Goal: Task Accomplishment & Management: Complete application form

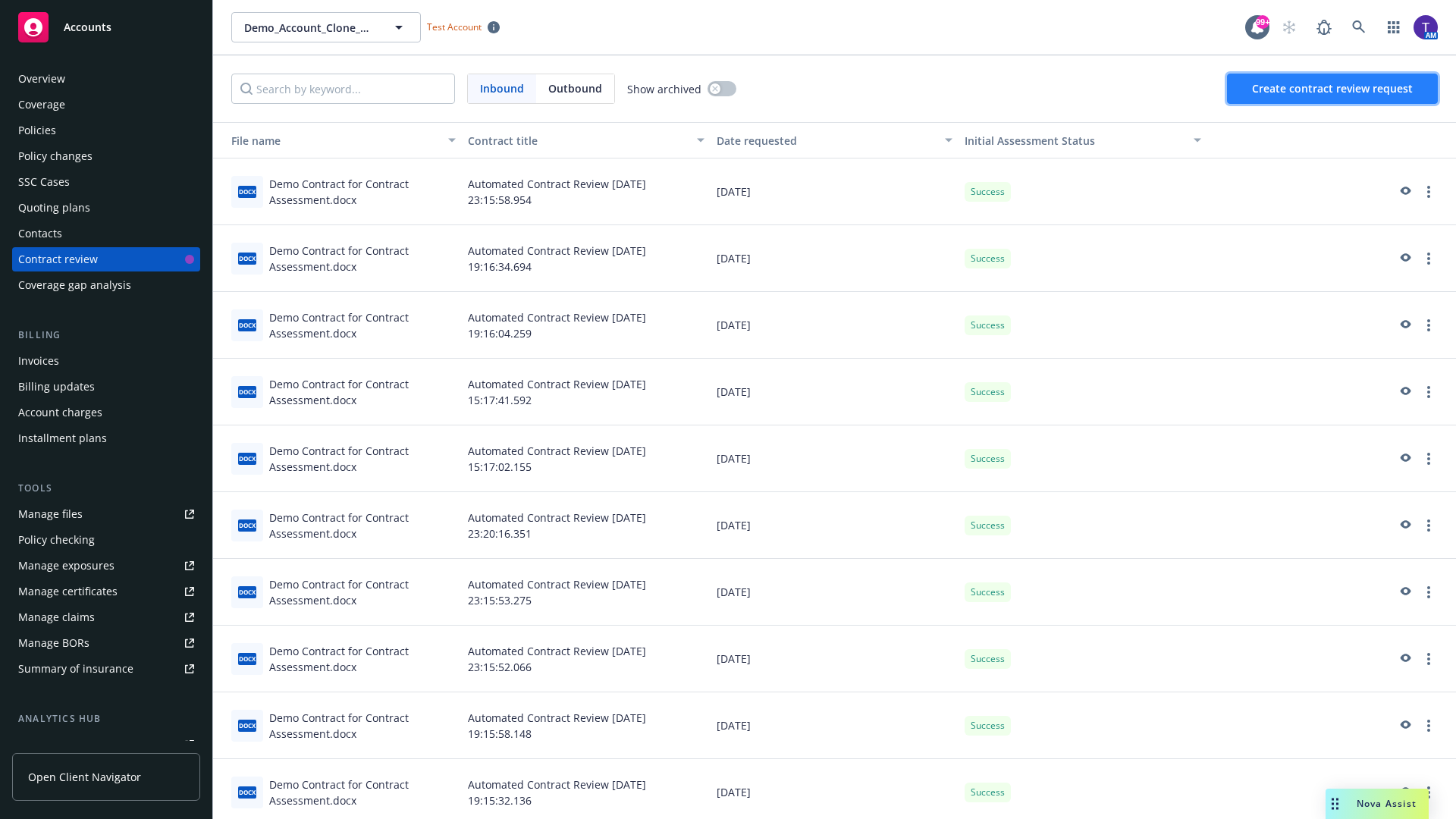
click at [1333, 89] on span "Create contract review request" at bounding box center [1332, 88] width 161 height 15
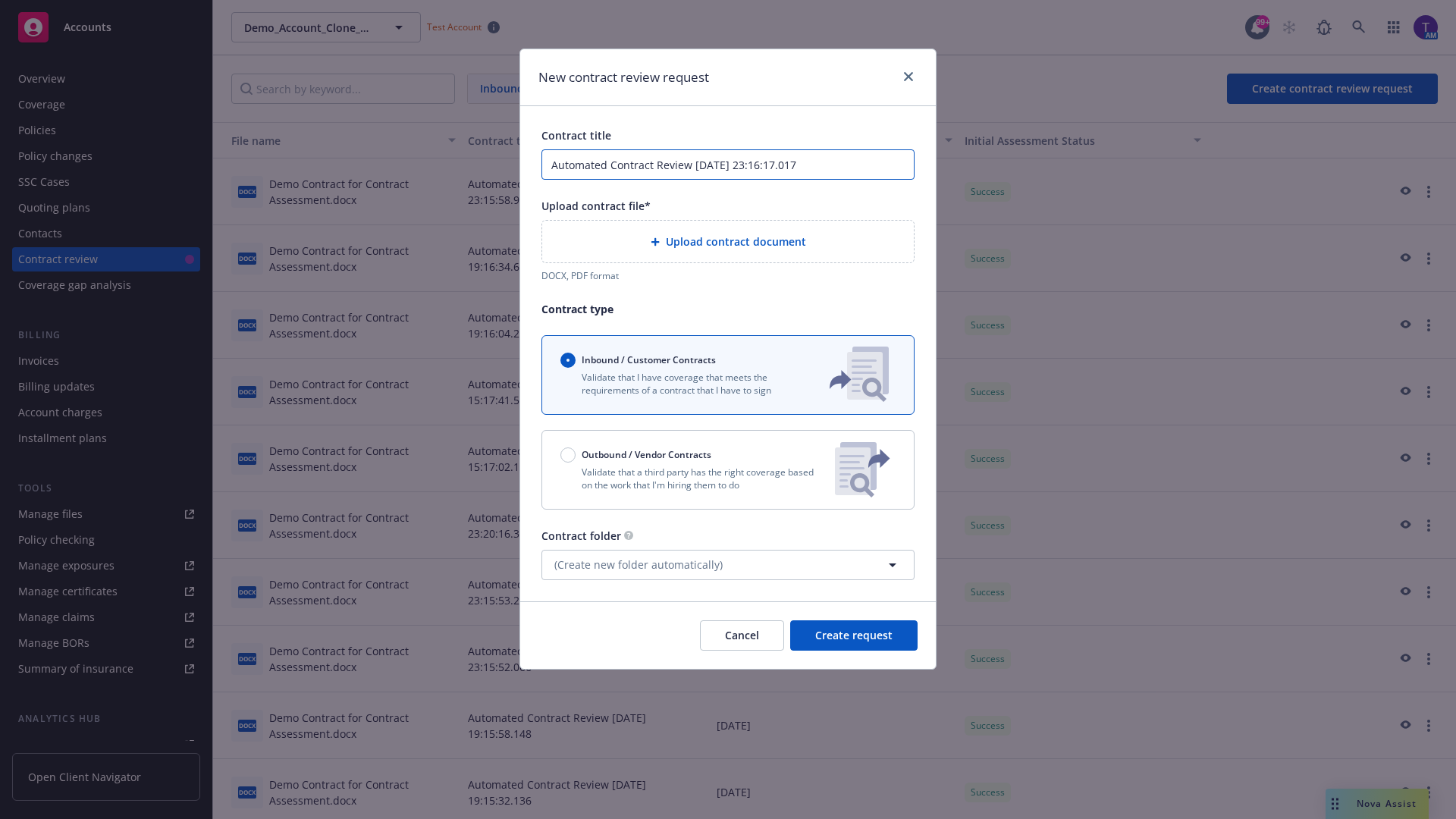
type input "Automated Contract Review 09-12-2025 23:16:17.017"
click at [728, 470] on p "Validate that a third party has the right coverage based on the work that I'm h…" at bounding box center [692, 478] width 262 height 26
radio input "false"
radio input "true"
click at [854, 642] on span "Create request" at bounding box center [853, 635] width 77 height 15
